Goal: Find specific page/section: Find specific page/section

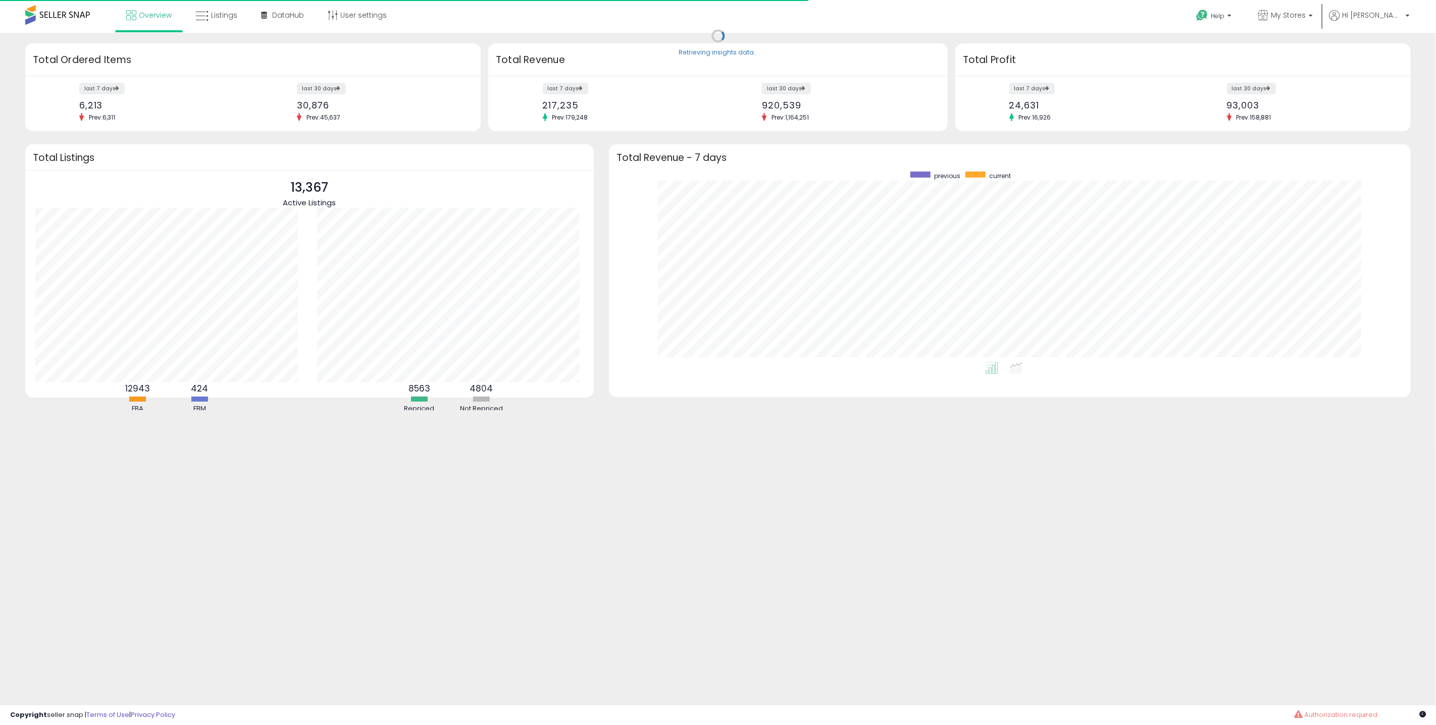
scroll to position [190, 781]
click at [218, 16] on span "Listings" at bounding box center [224, 15] width 26 height 10
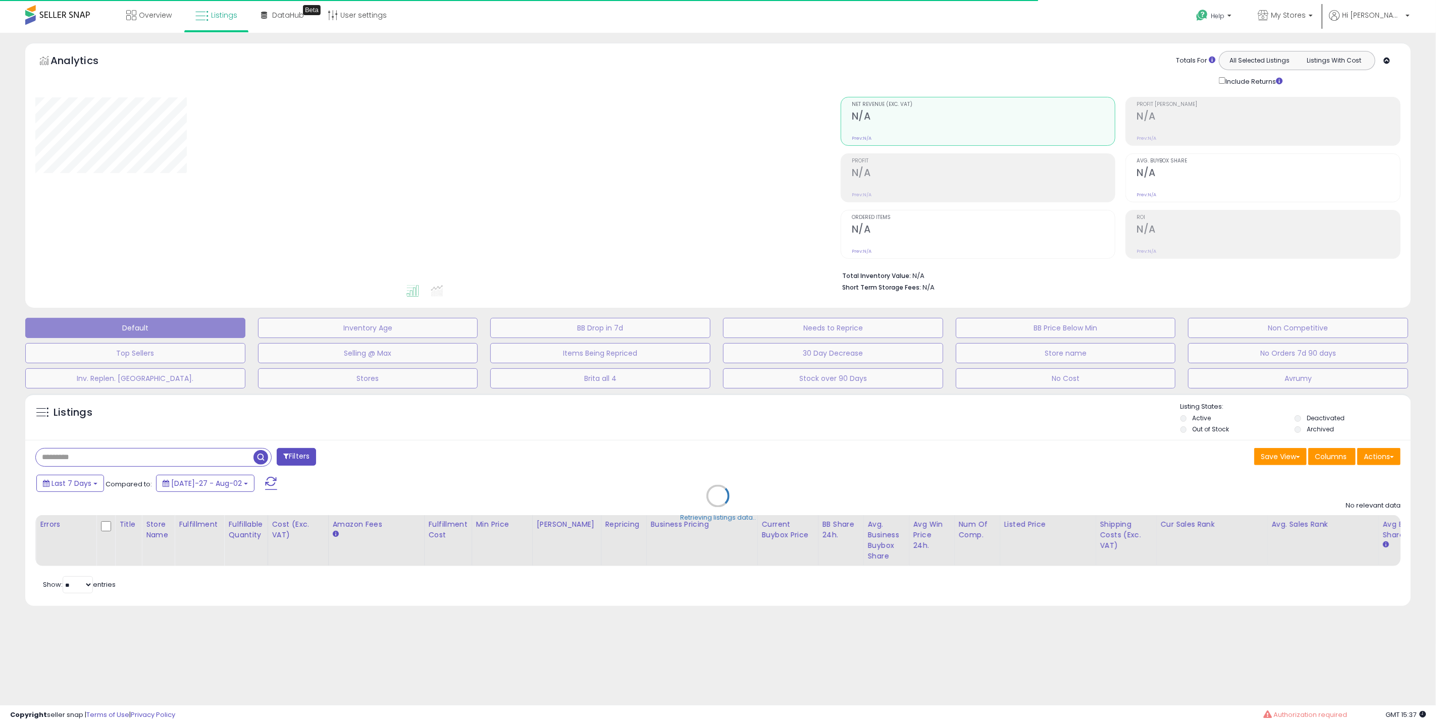
click at [114, 455] on div "Retrieving listings data.." at bounding box center [718, 504] width 1400 height 230
click at [93, 456] on div "Retrieving listings data.." at bounding box center [718, 504] width 1400 height 230
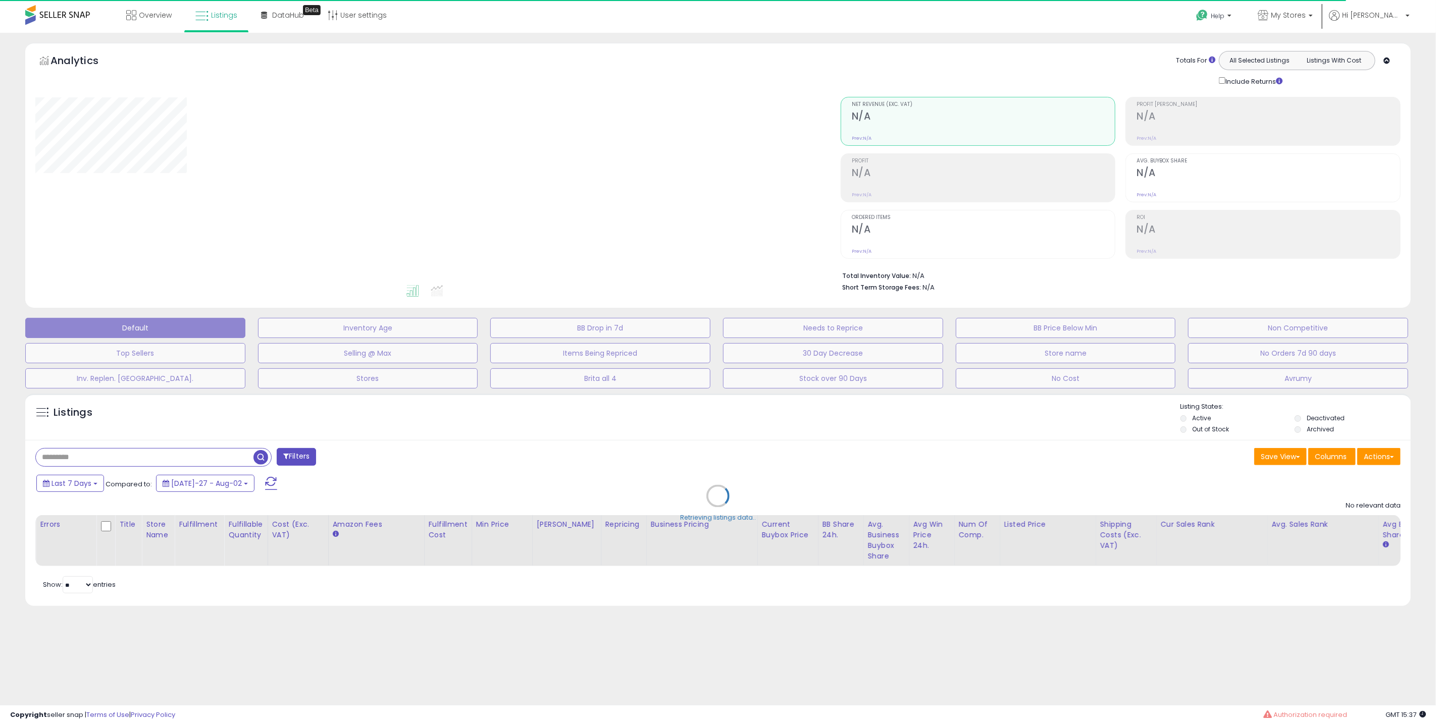
click at [93, 456] on div "Retrieving listings data.." at bounding box center [718, 504] width 1400 height 230
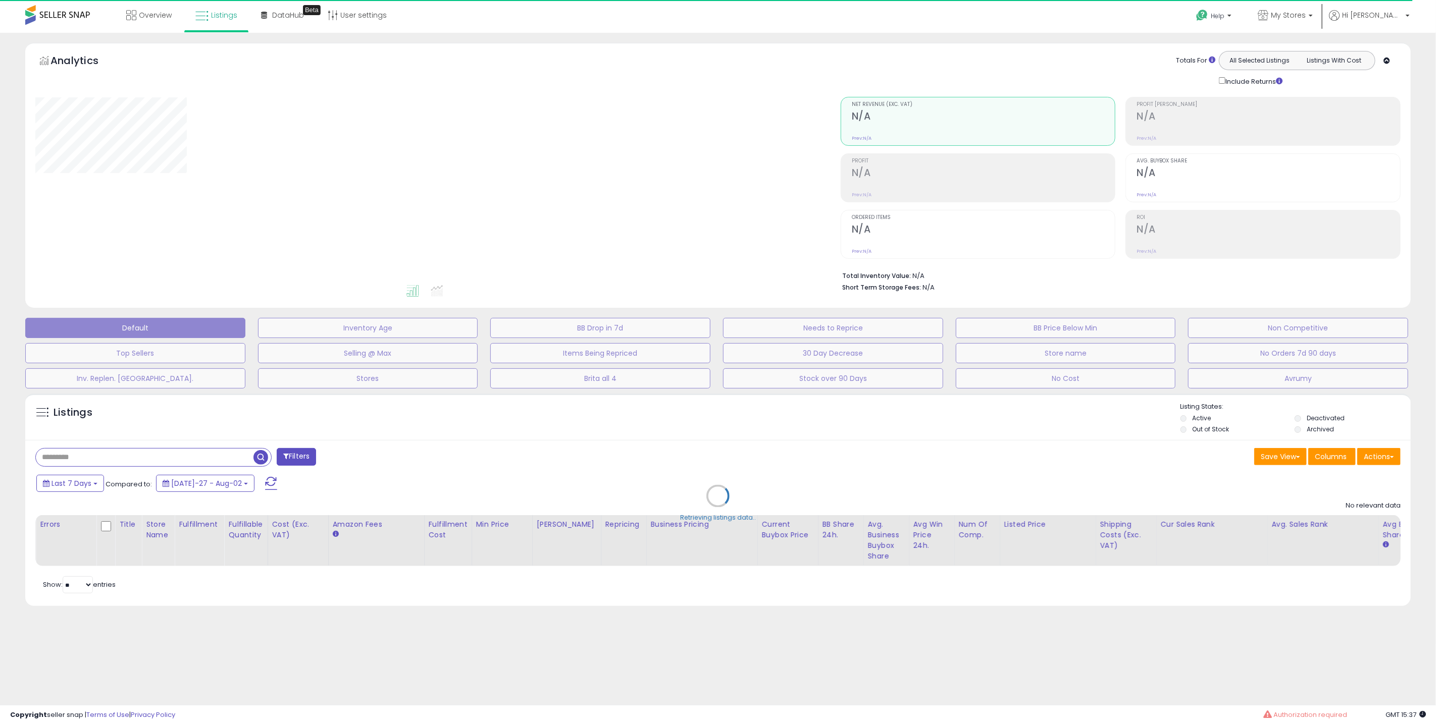
click at [93, 456] on div "Retrieving listings data.." at bounding box center [718, 504] width 1400 height 230
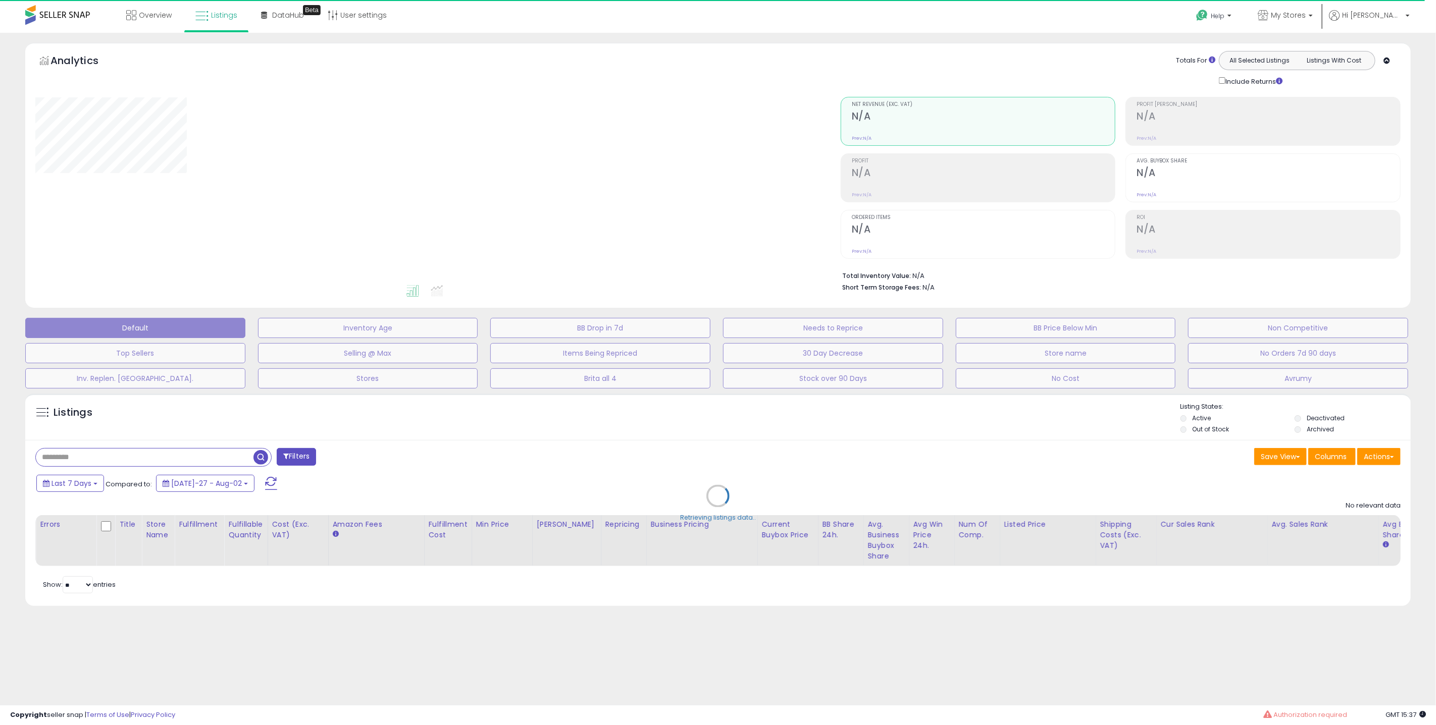
click at [93, 456] on div "Retrieving listings data.." at bounding box center [718, 504] width 1400 height 230
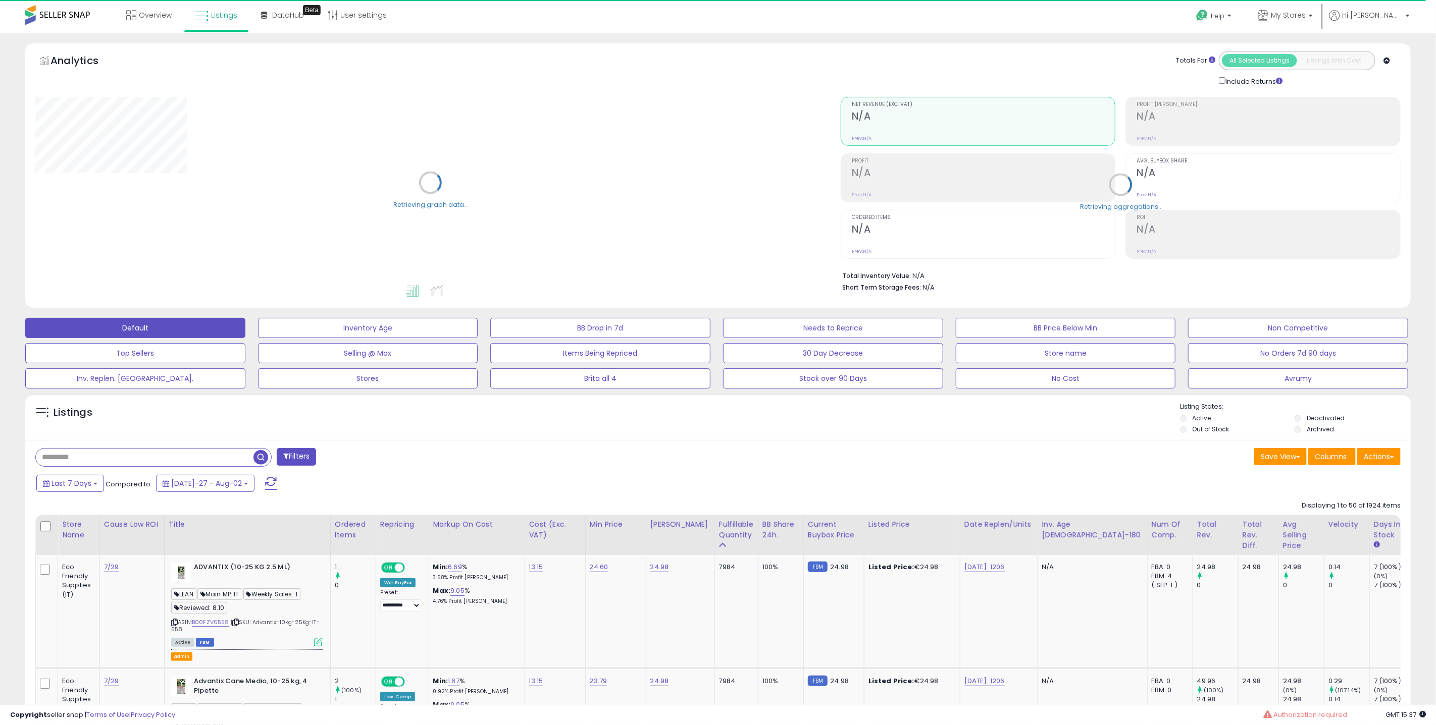
select select "**"
click at [93, 456] on input "text" at bounding box center [145, 458] width 218 height 18
click at [93, 456] on input "text" at bounding box center [211, 458] width 350 height 18
paste input "**********"
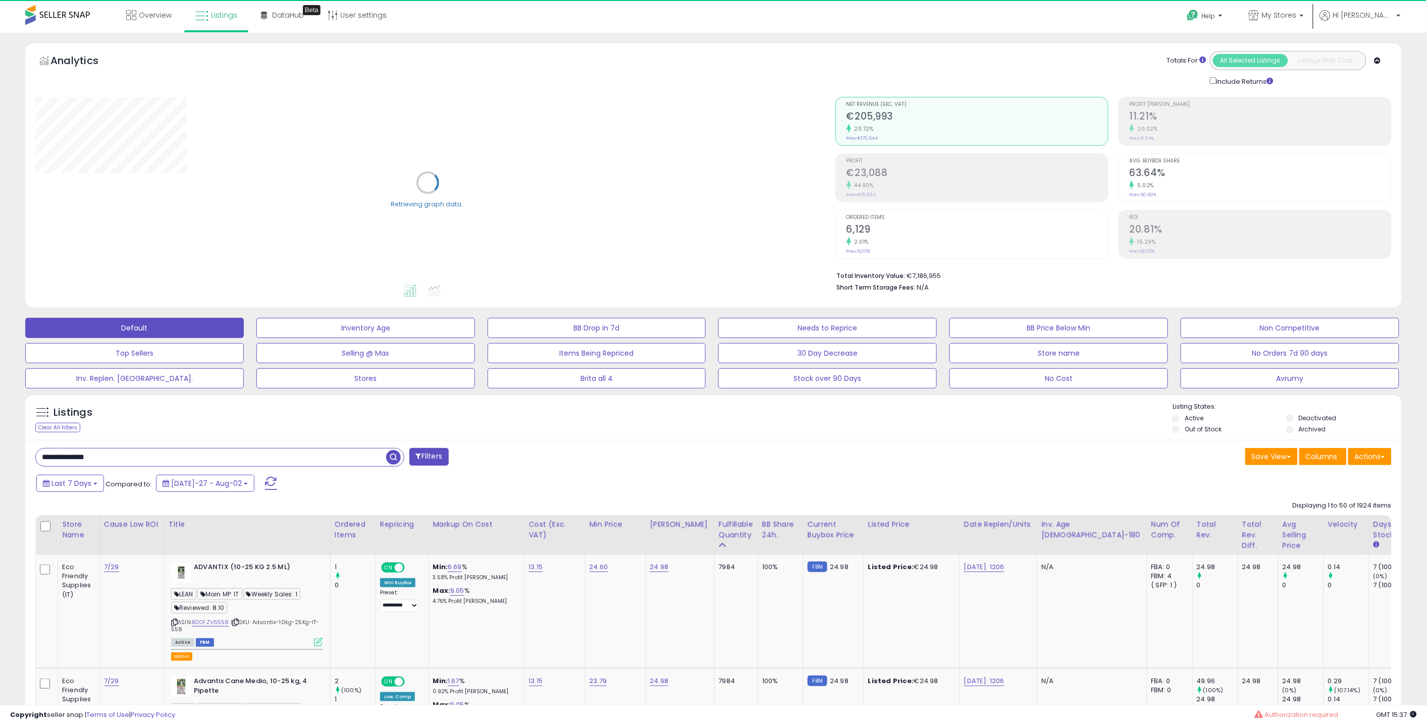
type input "**********"
click at [397, 457] on span "button" at bounding box center [393, 457] width 15 height 15
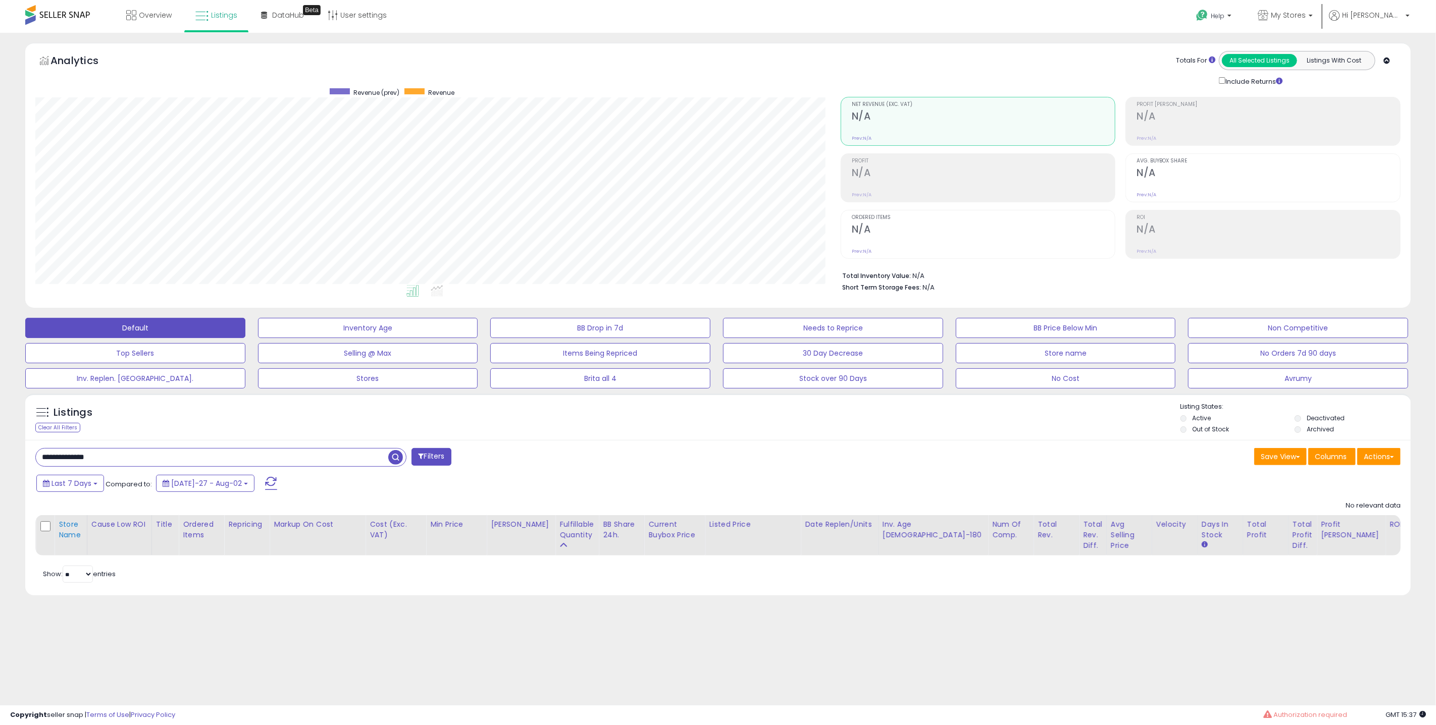
scroll to position [207, 805]
click at [1398, 16] on span "Hi [PERSON_NAME]" at bounding box center [1372, 15] width 61 height 10
drag, startPoint x: 1362, startPoint y: 108, endPoint x: 1071, endPoint y: 132, distance: 291.3
click at [1362, 108] on link "Stop impersonating" at bounding box center [1367, 107] width 66 height 10
